Goal: Task Accomplishment & Management: Manage account settings

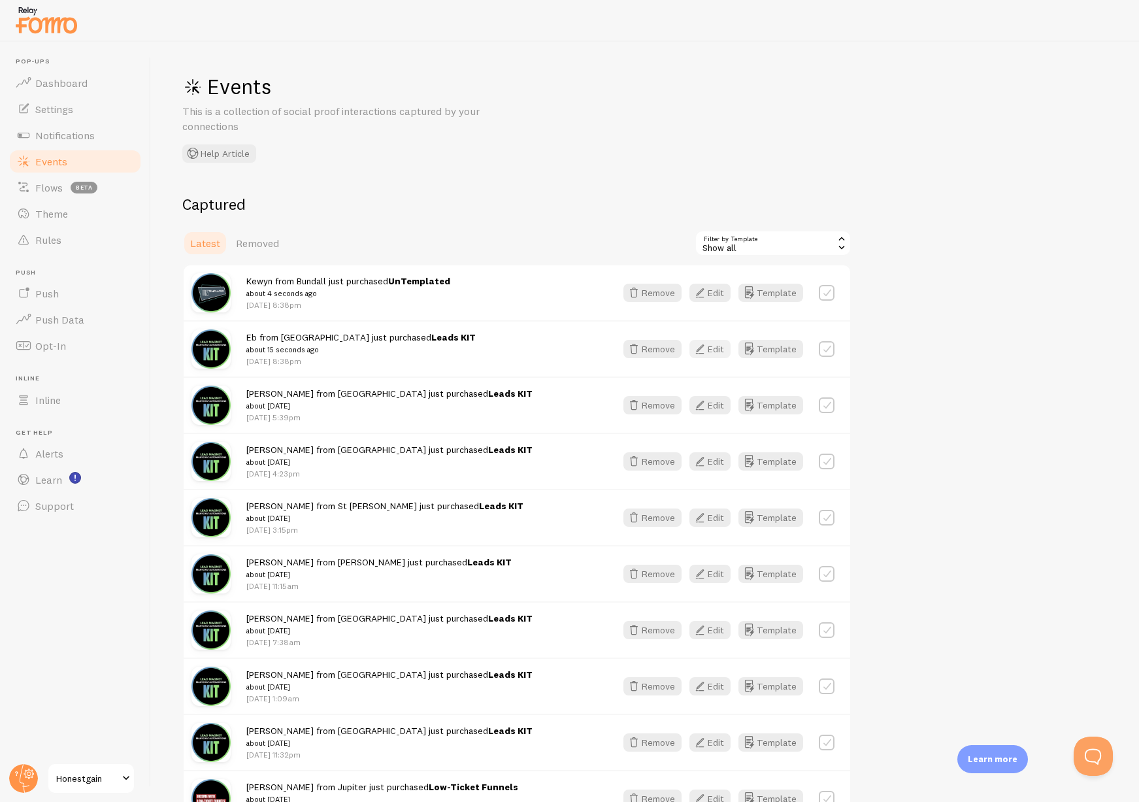
click at [708, 348] on icon "button" at bounding box center [700, 349] width 16 height 16
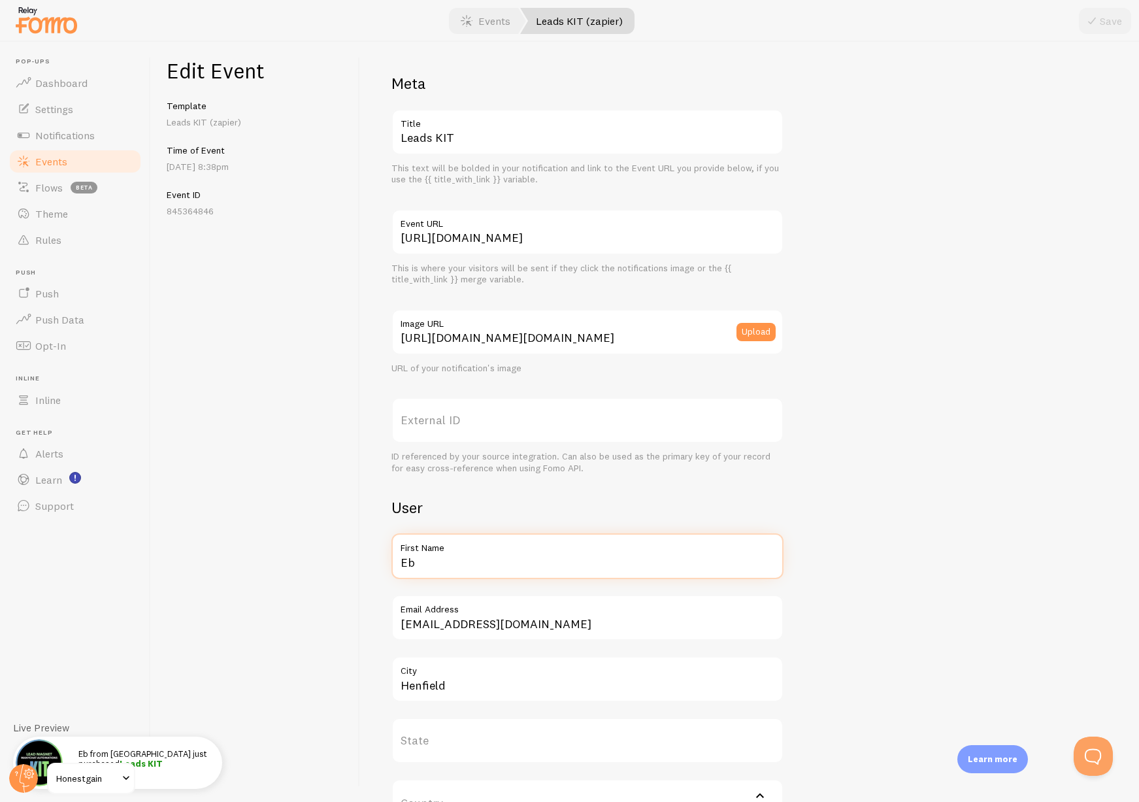
click at [448, 561] on input "Eb" at bounding box center [587, 556] width 392 height 46
click at [448, 562] on input "Eb" at bounding box center [587, 556] width 392 height 46
type input "Justin"
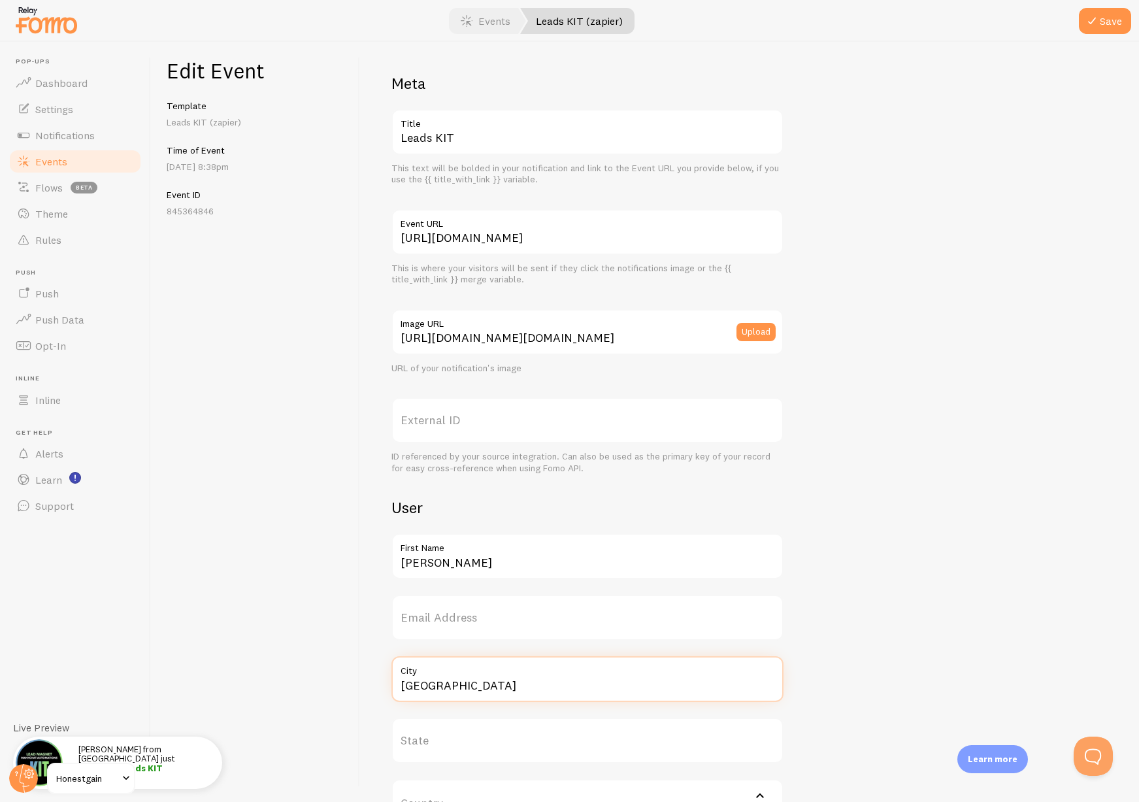
click at [433, 682] on input "Calgary" at bounding box center [587, 679] width 392 height 46
type input "Calgary"
click at [1109, 21] on button "Save" at bounding box center [1105, 21] width 52 height 26
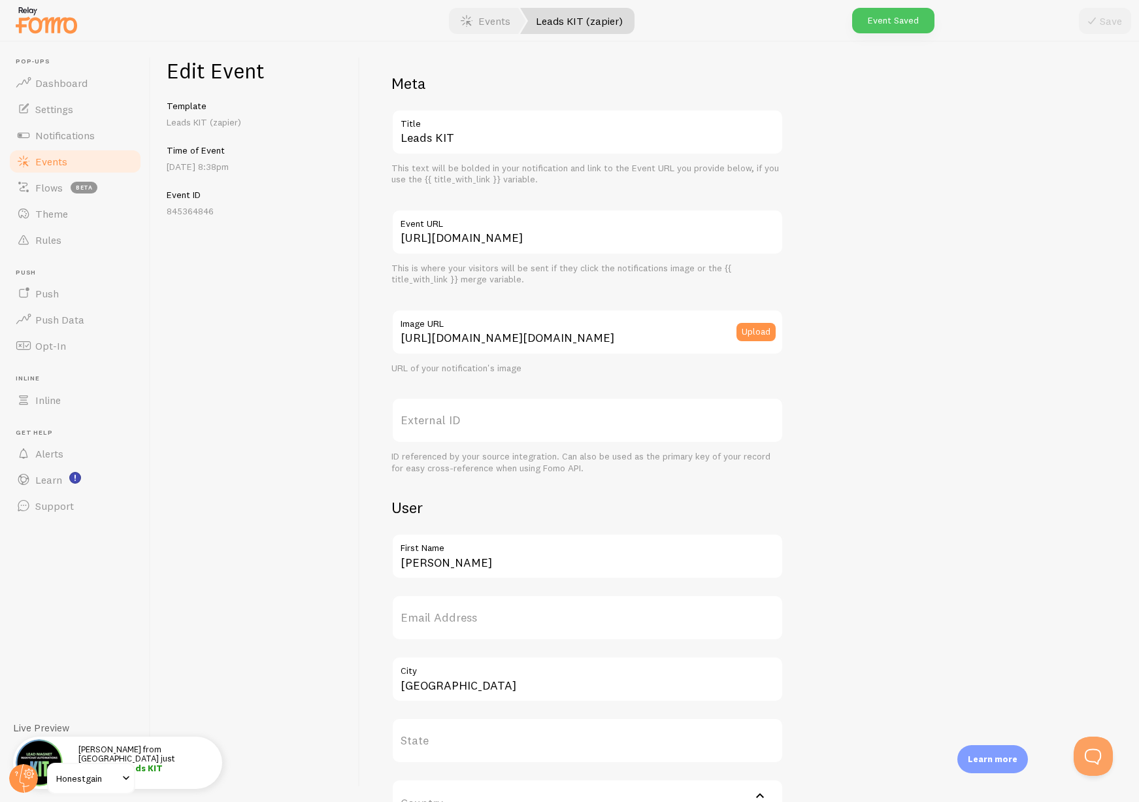
click at [51, 160] on span "Events" at bounding box center [51, 161] width 32 height 13
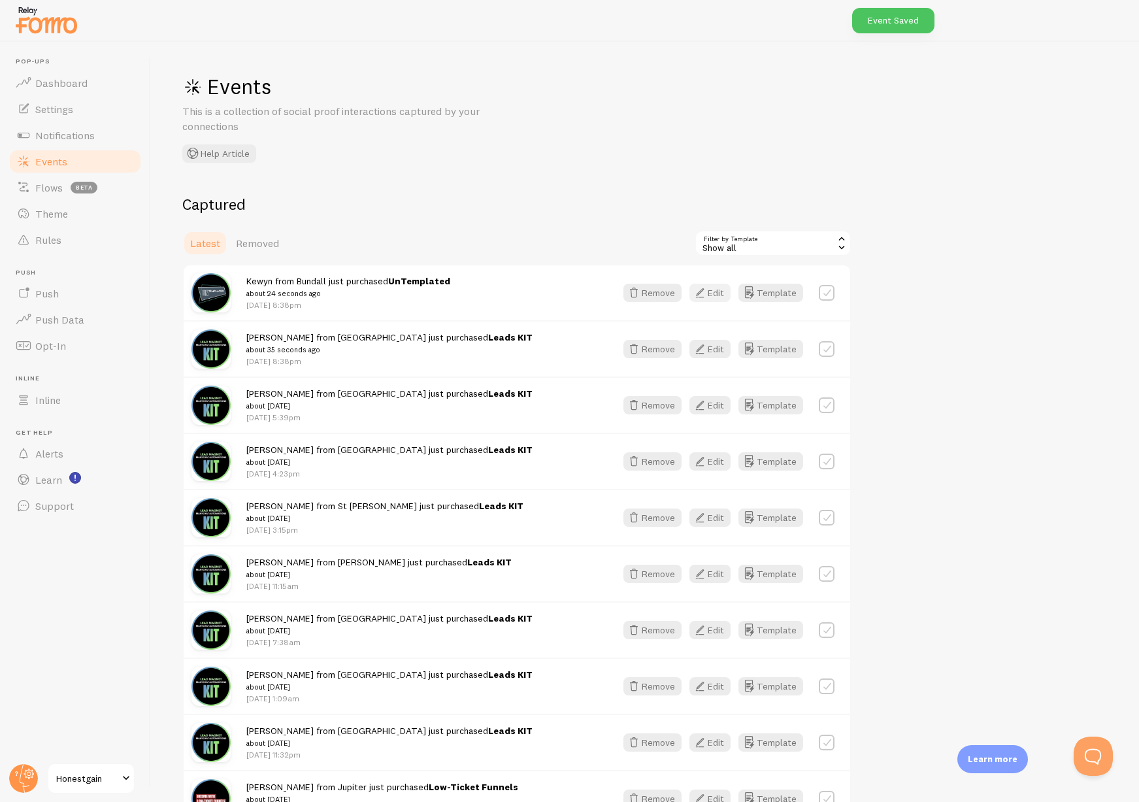
click at [712, 293] on button "Edit" at bounding box center [709, 293] width 41 height 18
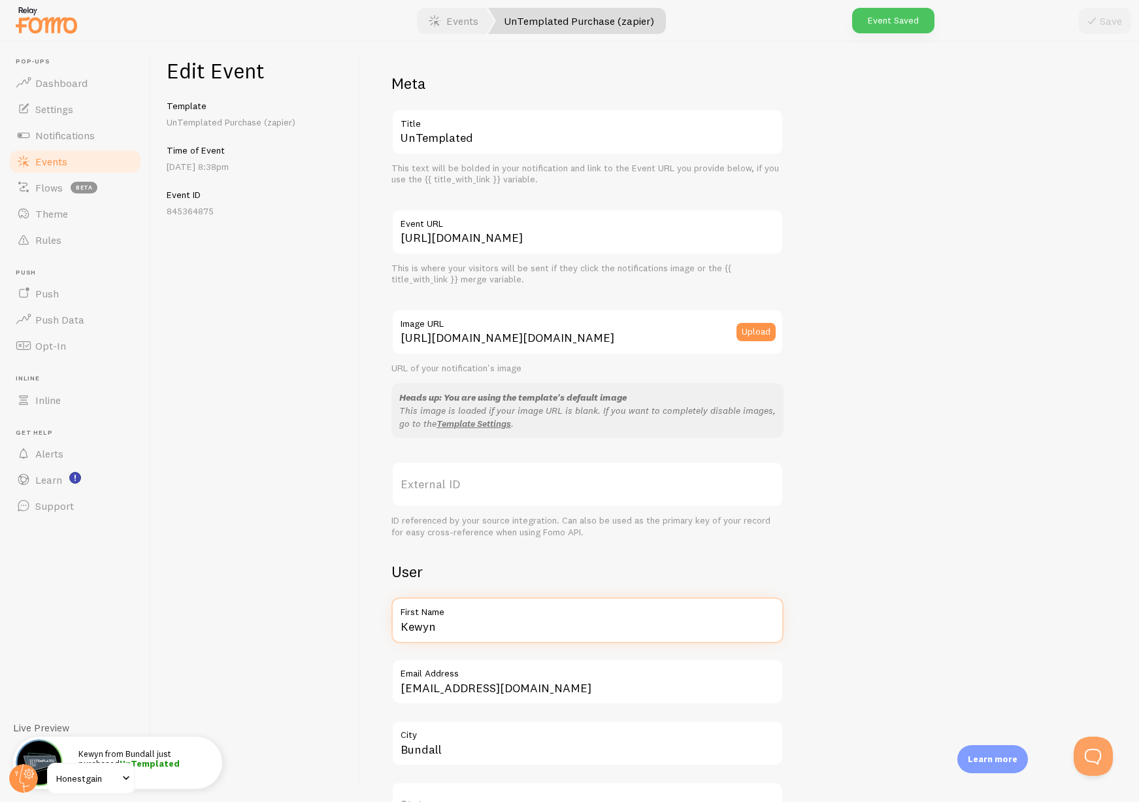
click at [414, 630] on input "Kewyn" at bounding box center [587, 620] width 392 height 46
click at [415, 630] on input "Kewyn" at bounding box center [587, 620] width 392 height 46
type input "Justin"
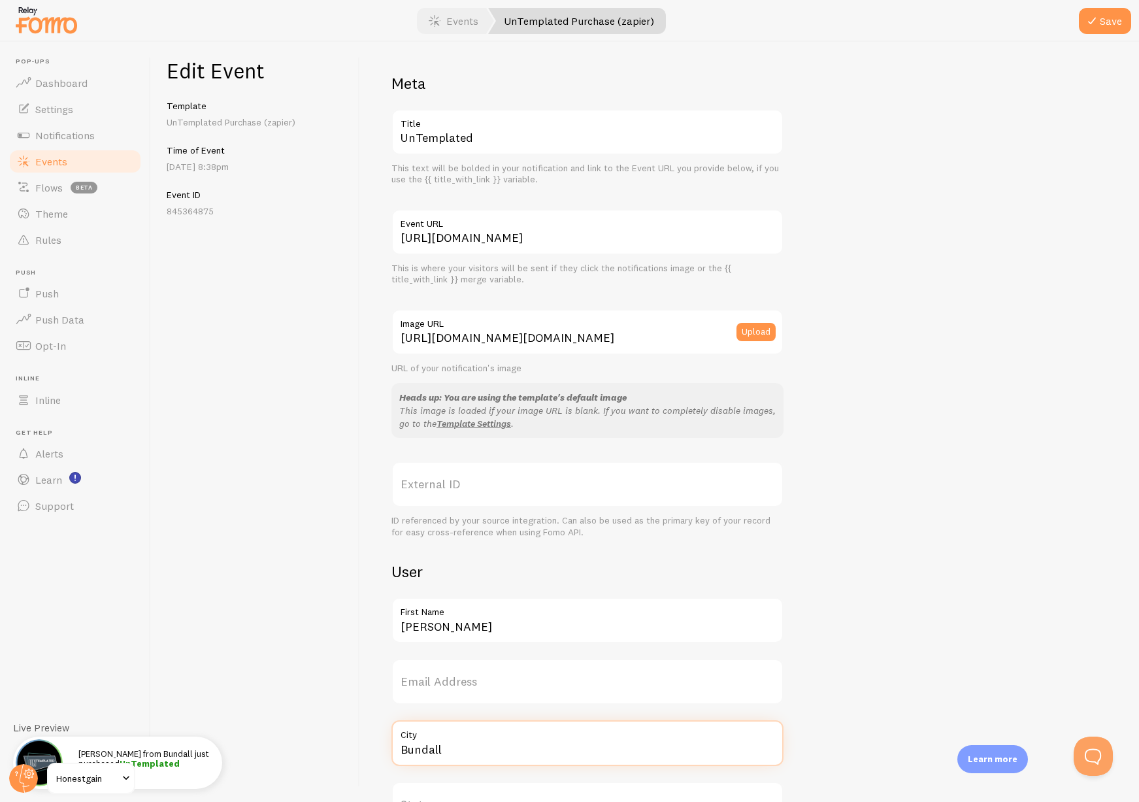
paste input "Calgary"
type input "Calgary"
click at [1106, 30] on button "Save" at bounding box center [1105, 21] width 52 height 26
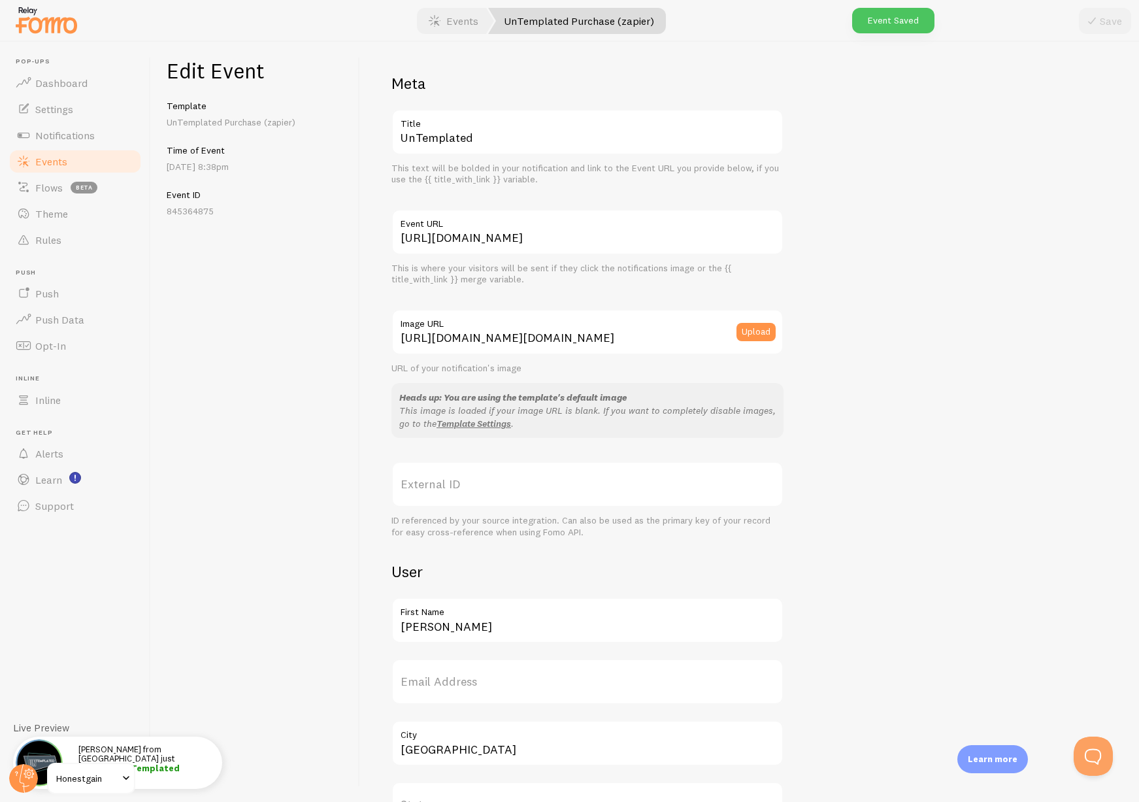
click at [44, 163] on span "Events" at bounding box center [51, 161] width 32 height 13
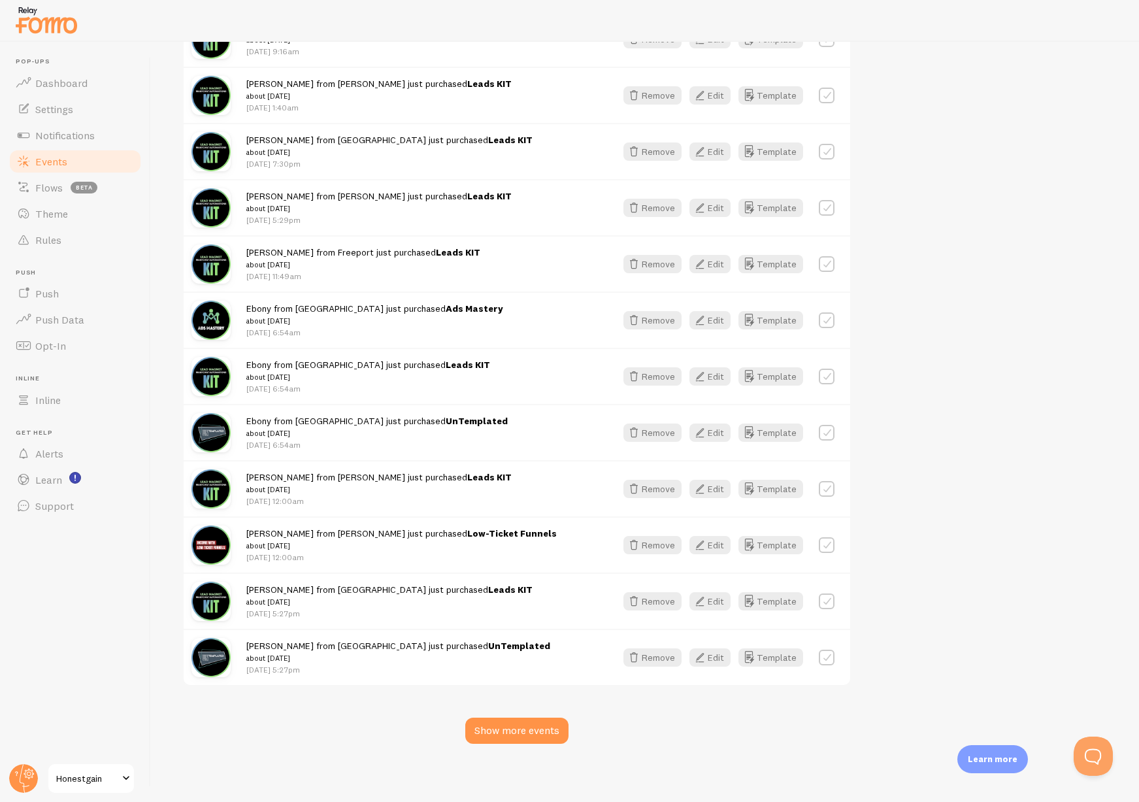
scroll to position [1269, 0]
